Goal: Task Accomplishment & Management: Manage account settings

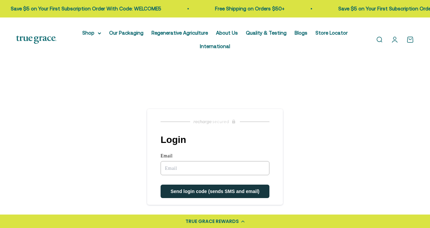
scroll to position [0, 0]
click at [0, 0] on x-citi-chrome-extension at bounding box center [0, 0] width 0 height 0
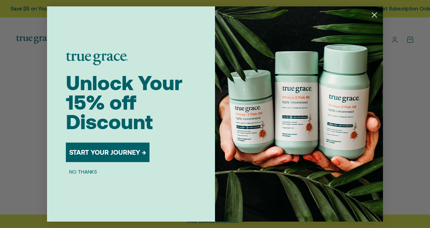
click at [227, 170] on img "POPUP Form" at bounding box center [299, 113] width 168 height 215
click at [374, 15] on icon "Close dialog" at bounding box center [374, 15] width 5 height 5
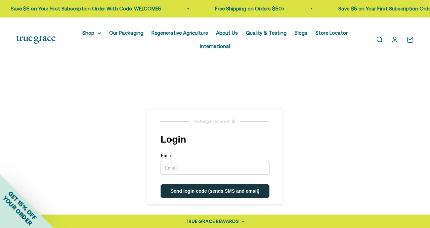
click at [201, 167] on input "Email" at bounding box center [215, 168] width 109 height 14
type input "[EMAIL_ADDRESS][DOMAIN_NAME]"
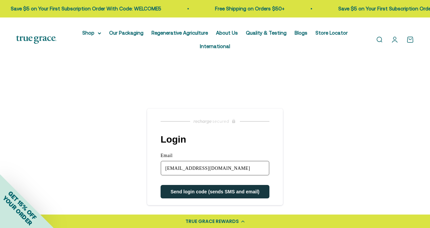
click at [219, 192] on span "Send login code (sends SMS and email)" at bounding box center [215, 191] width 89 height 5
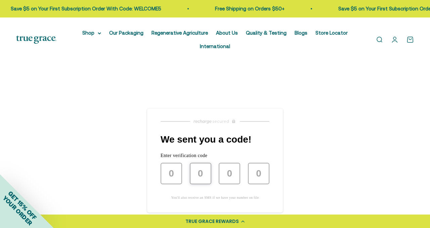
type input "0"
type input "6"
type input "3"
type input "7"
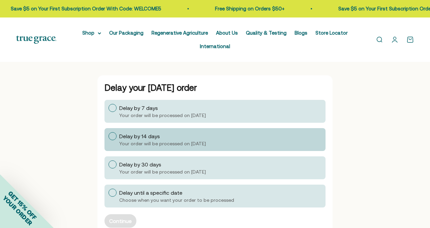
click at [192, 135] on div "Delay by 14 days Your order will be processed on [DATE]" at bounding box center [220, 139] width 202 height 15
click at [108, 136] on input "Delay by 14 days Your order will be processed on [DATE]" at bounding box center [108, 136] width 0 height 0
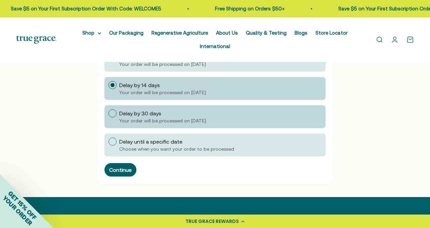
scroll to position [56, 0]
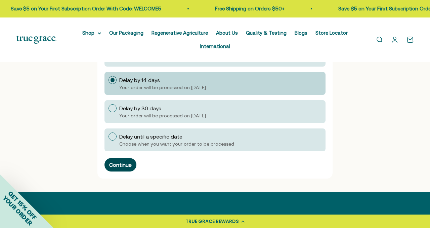
click at [127, 165] on div "Continue" at bounding box center [120, 164] width 22 height 5
